Goal: Information Seeking & Learning: Compare options

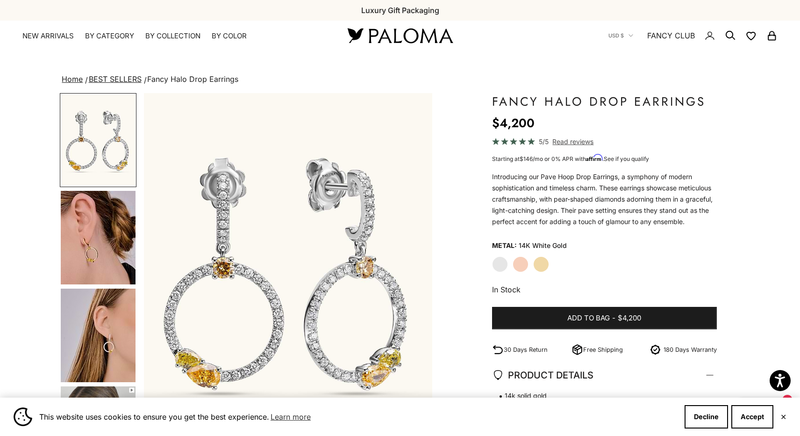
click at [103, 257] on img "Go to item 4" at bounding box center [98, 237] width 75 height 93
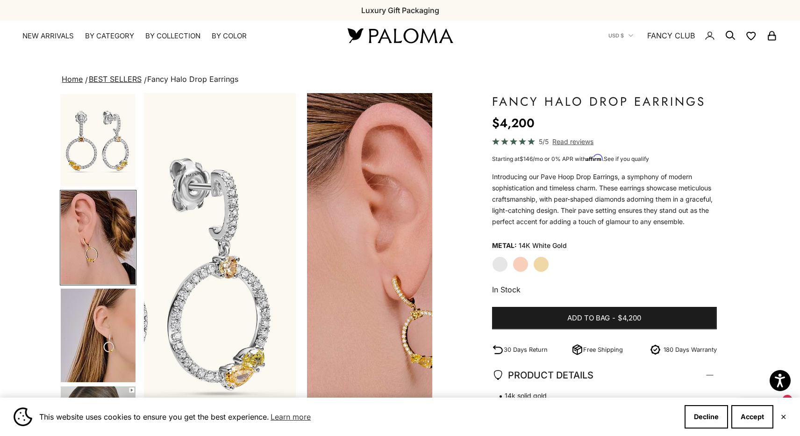
scroll to position [0, 299]
